Goal: Task Accomplishment & Management: Complete application form

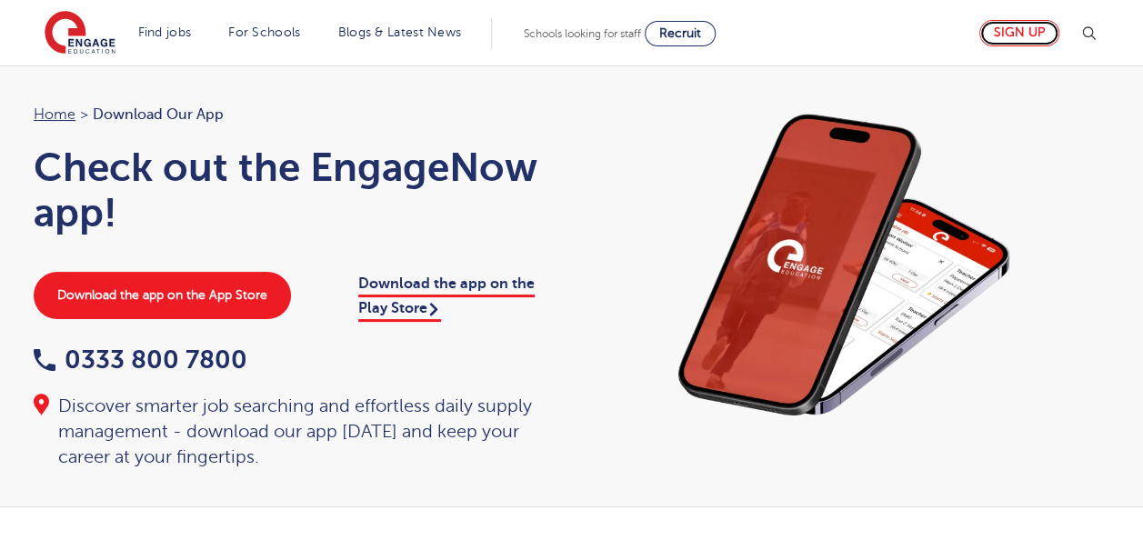
click at [1006, 33] on link "Sign up" at bounding box center [1019, 33] width 80 height 26
click at [1095, 34] on img at bounding box center [1088, 34] width 22 height 22
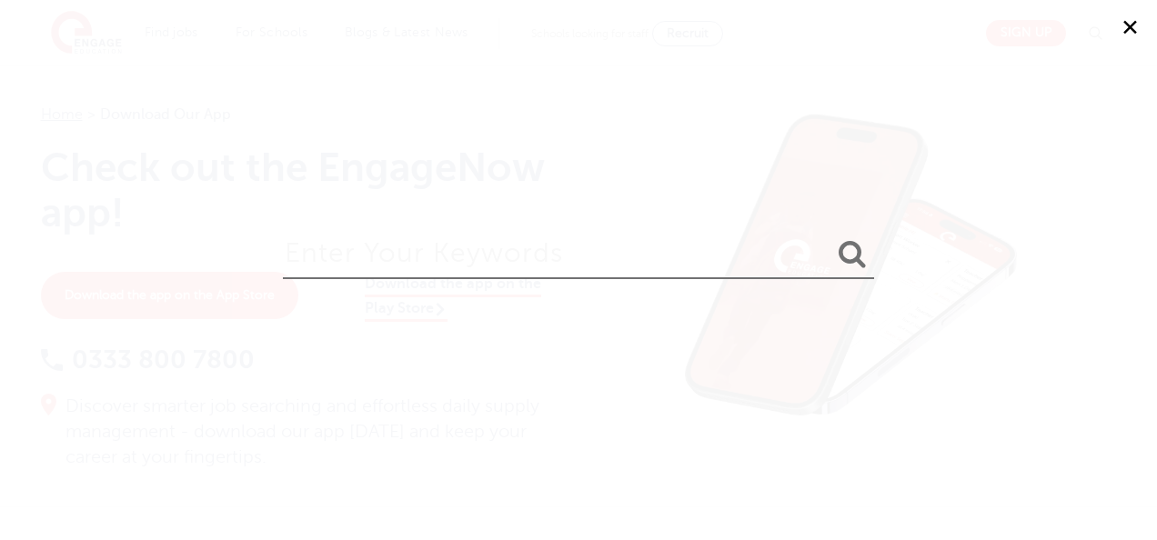
click at [1137, 31] on button "✕" at bounding box center [1129, 27] width 55 height 55
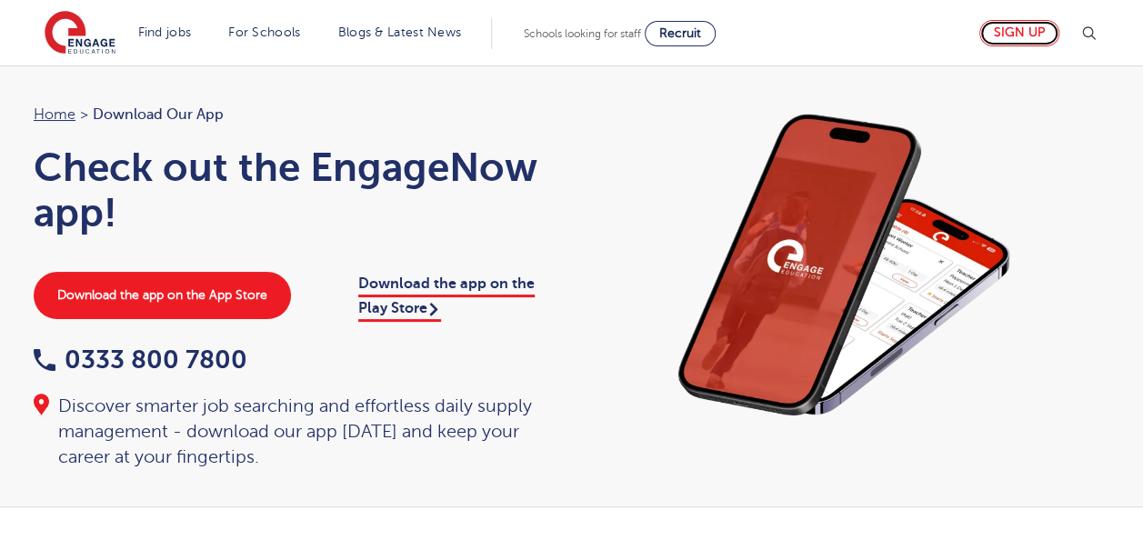
click at [1010, 35] on link "Sign up" at bounding box center [1019, 33] width 80 height 26
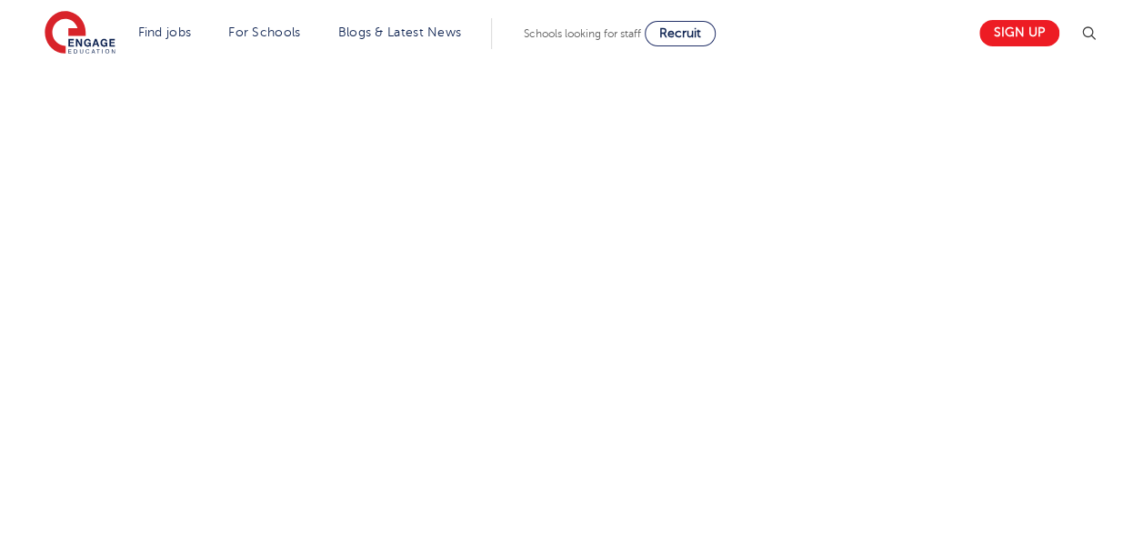
scroll to position [758, 0]
